Goal: Find specific page/section: Find specific page/section

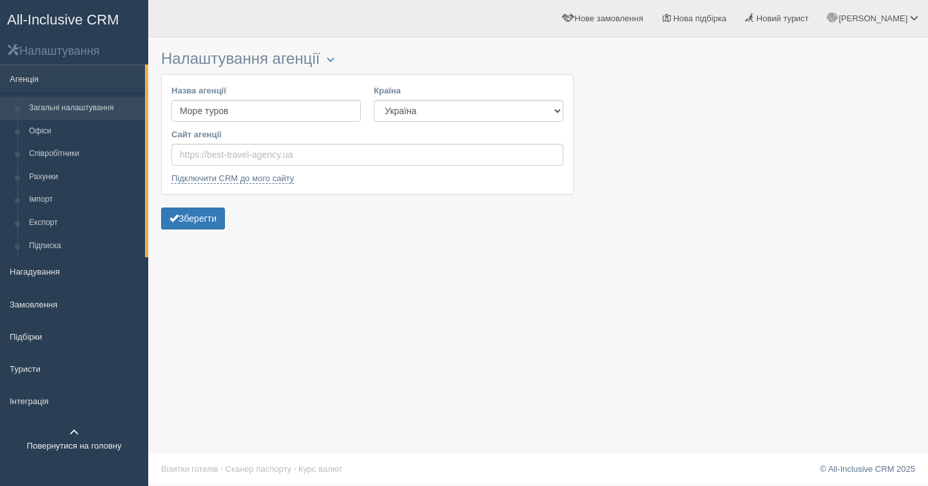
click at [76, 435] on span at bounding box center [74, 432] width 9 height 9
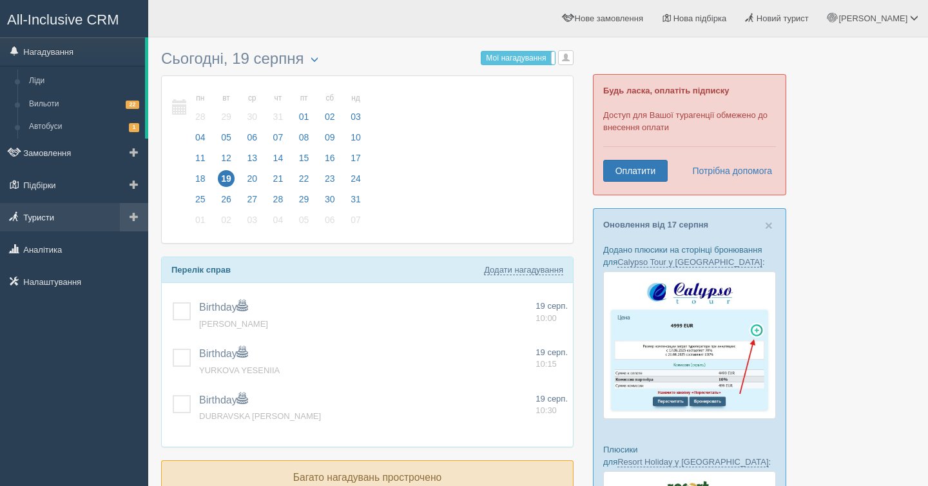
click at [88, 213] on link "Туристи" at bounding box center [74, 217] width 148 height 28
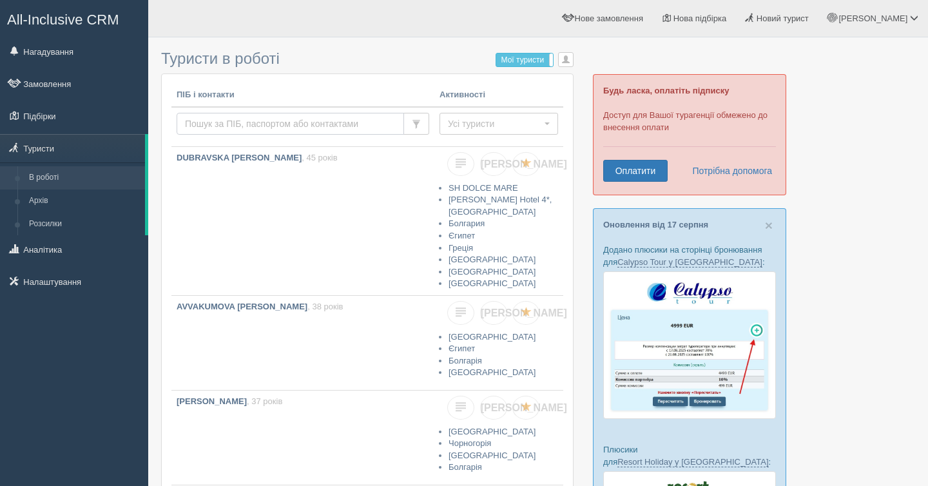
click at [228, 130] on input "text" at bounding box center [291, 124] width 228 height 22
type input "neli"
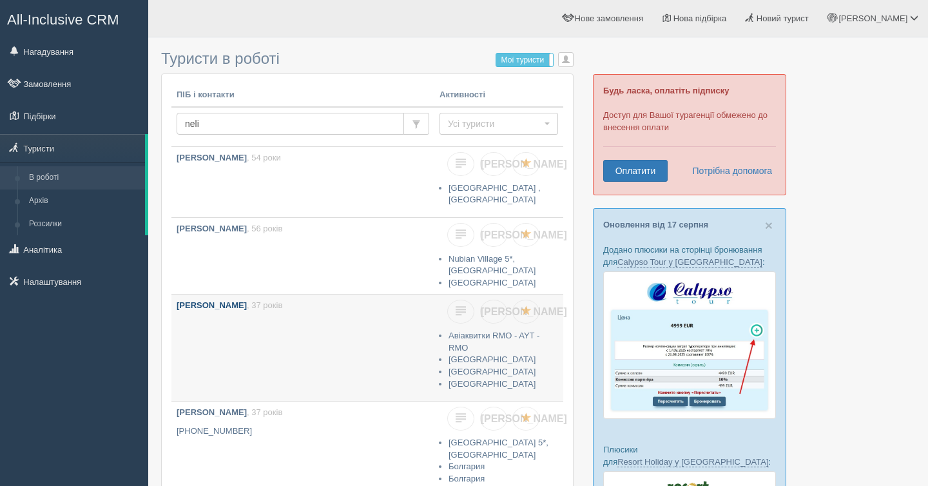
click at [266, 337] on link "NIKULSHYNA NELIA , 37 років" at bounding box center [303, 348] width 263 height 106
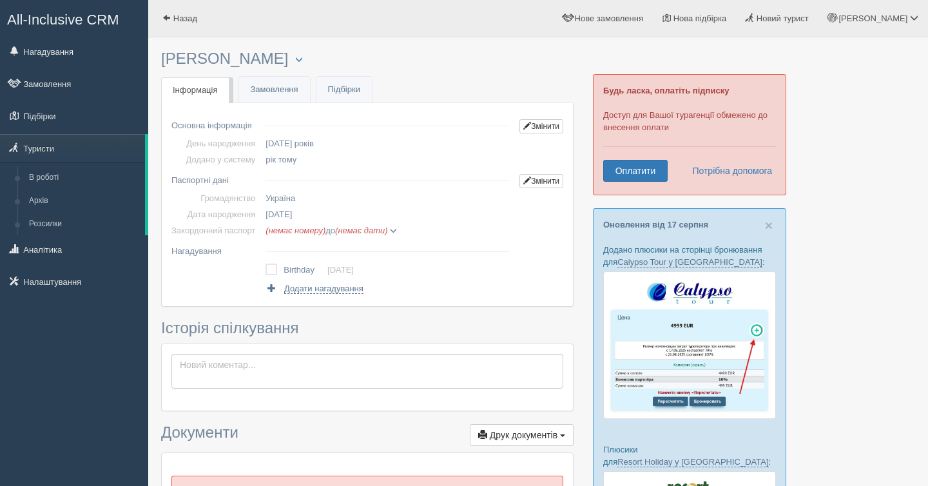
drag, startPoint x: 257, startPoint y: 57, endPoint x: 167, endPoint y: 39, distance: 91.9
copy div "× Туриста відправлено до архіву × Туриста взято у роботу NIKULSHYNA"
